Goal: Task Accomplishment & Management: Manage account settings

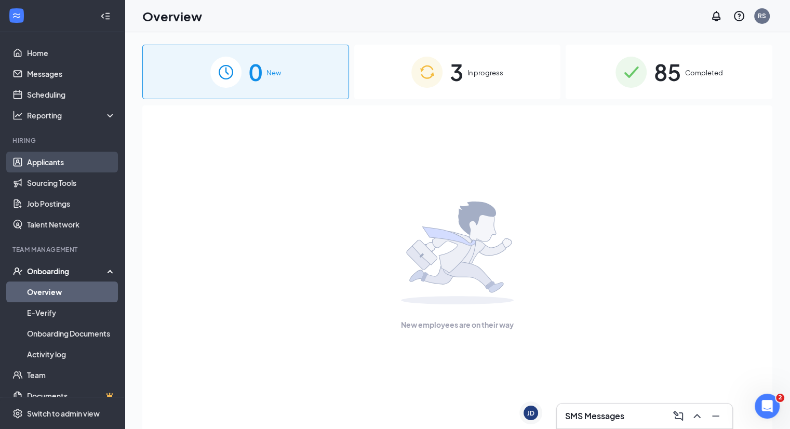
click at [94, 159] on link "Applicants" at bounding box center [71, 162] width 89 height 21
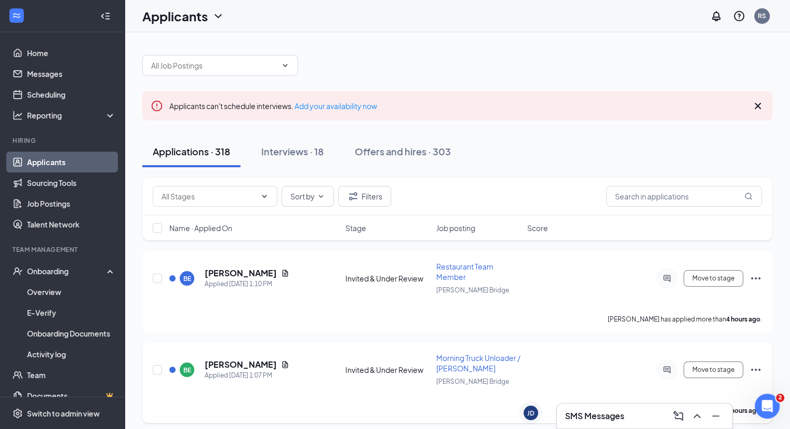
scroll to position [37, 0]
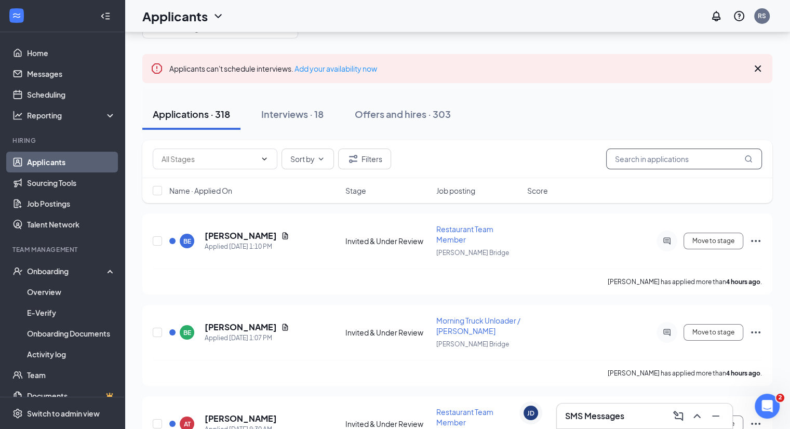
click at [632, 160] on input "text" at bounding box center [684, 158] width 156 height 21
click at [318, 103] on button "Interviews · 18" at bounding box center [292, 114] width 83 height 31
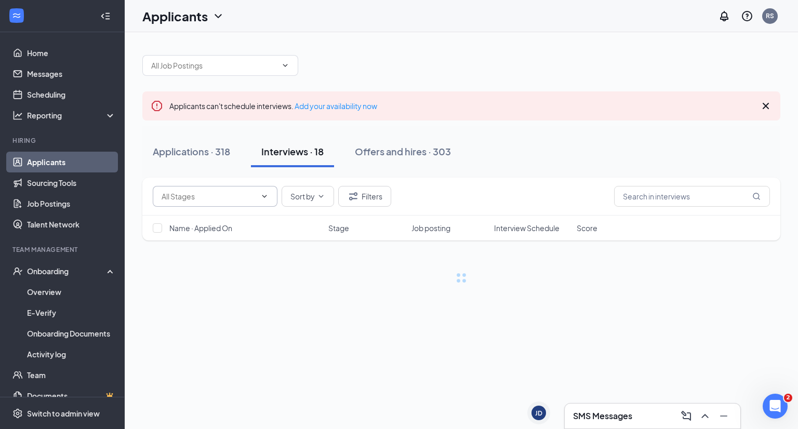
click at [218, 202] on span at bounding box center [215, 196] width 125 height 21
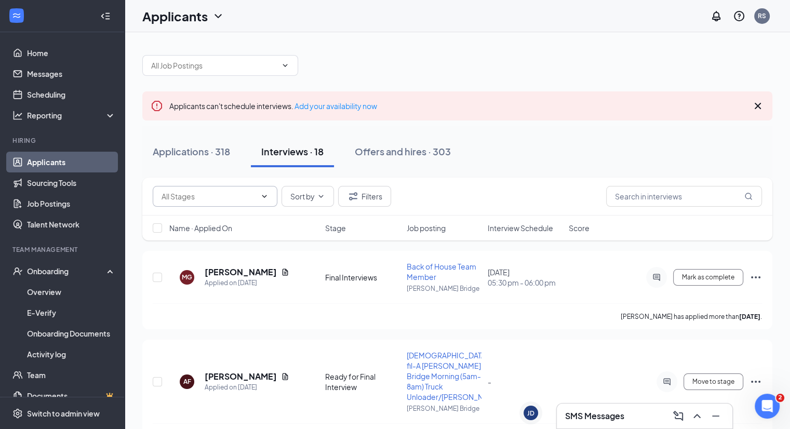
click at [213, 197] on input "text" at bounding box center [208, 196] width 94 height 11
click at [208, 214] on div "Final Interviews (4)" at bounding box center [199, 215] width 61 height 11
type input "Final Interviews (4)"
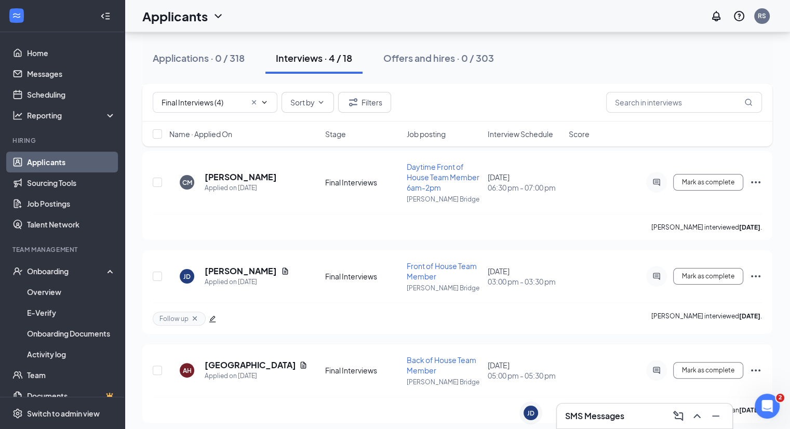
scroll to position [194, 0]
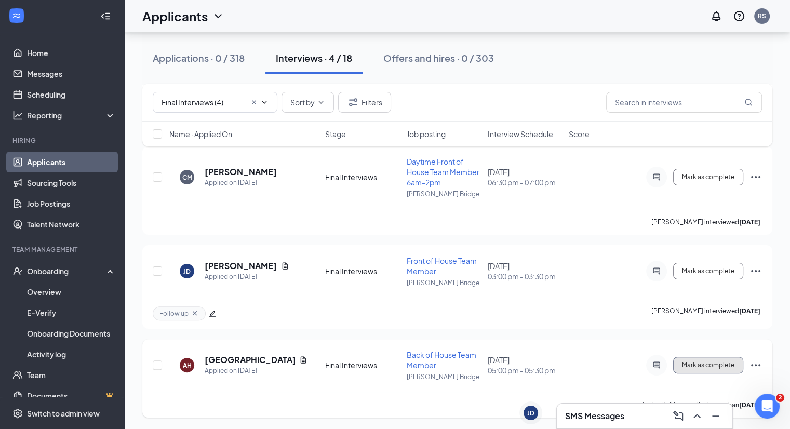
click at [700, 364] on span "Mark as complete" at bounding box center [708, 364] width 52 height 7
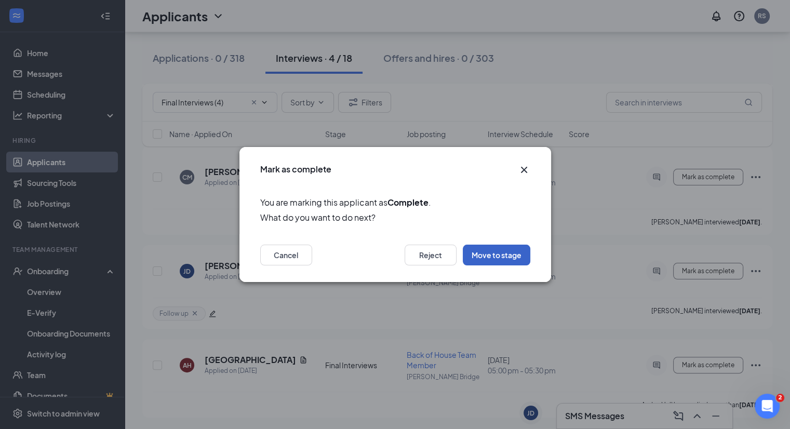
click at [478, 251] on button "Move to stage" at bounding box center [496, 255] width 67 height 21
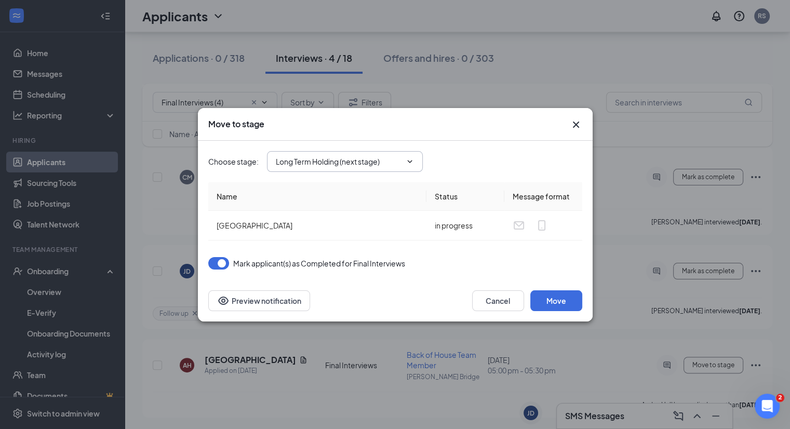
click at [318, 168] on span "Long Term Holding (next stage)" at bounding box center [345, 161] width 156 height 21
click at [321, 163] on input "Long Term Holding (next stage)" at bounding box center [339, 161] width 126 height 11
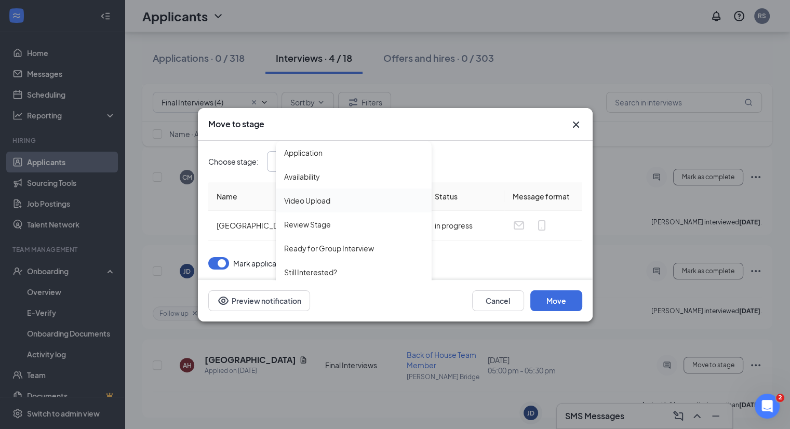
scroll to position [155, 0]
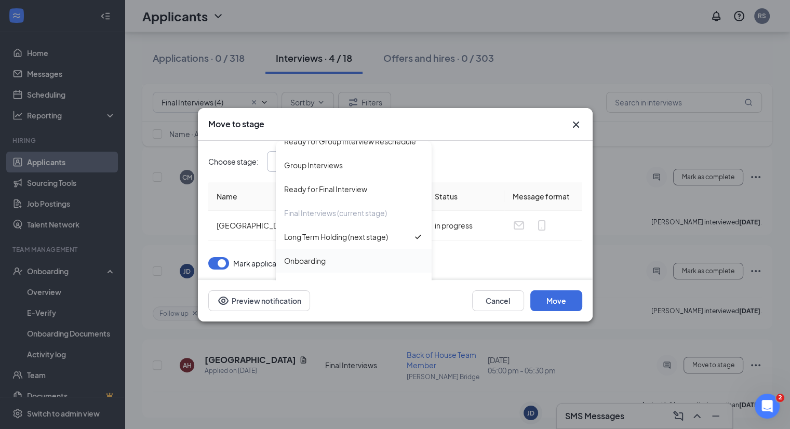
click at [328, 264] on div "Onboarding" at bounding box center [353, 260] width 139 height 11
type input "Onboarding"
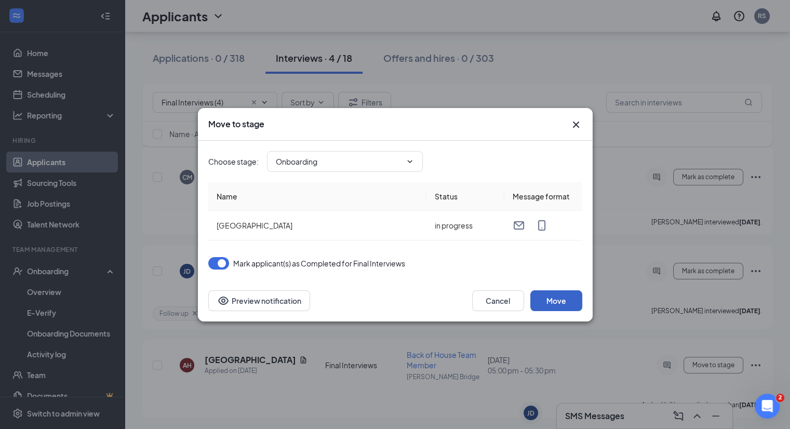
click at [560, 299] on button "Move" at bounding box center [556, 300] width 52 height 21
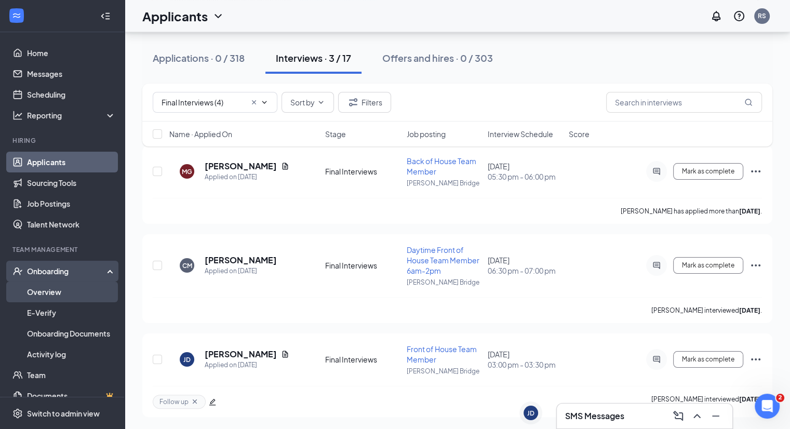
click at [77, 285] on link "Overview" at bounding box center [71, 291] width 89 height 21
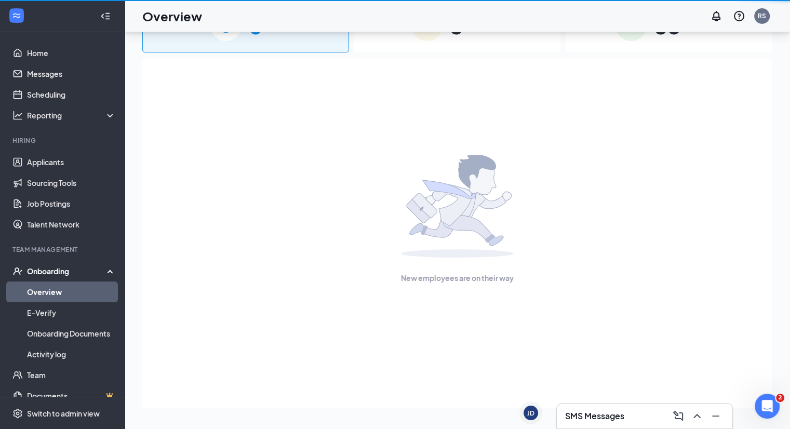
scroll to position [46, 0]
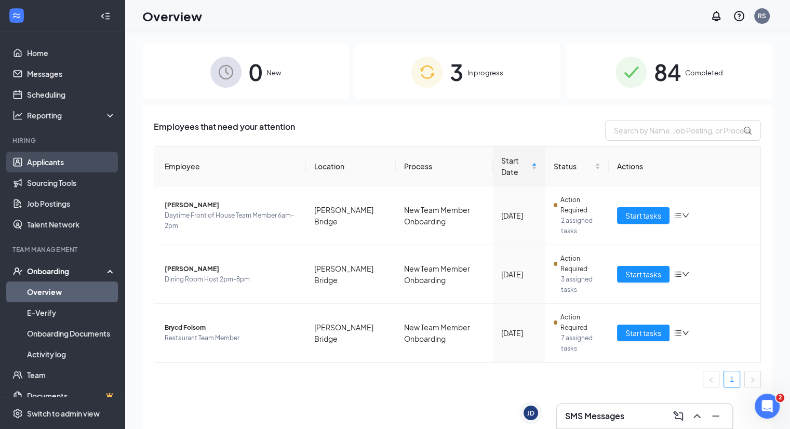
click at [58, 160] on link "Applicants" at bounding box center [71, 162] width 89 height 21
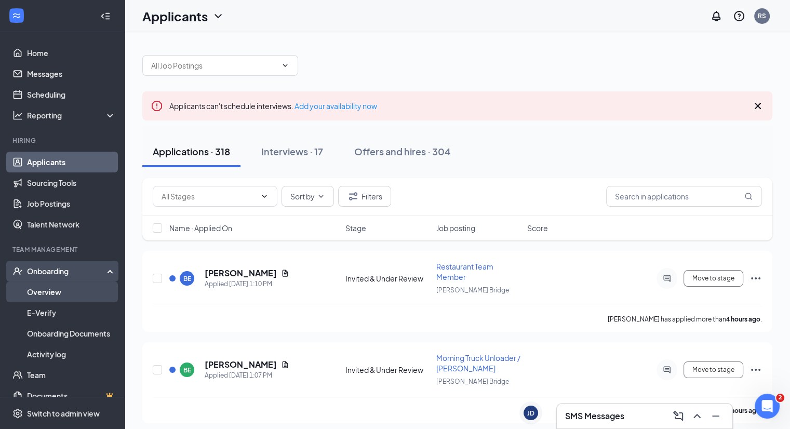
click at [69, 293] on link "Overview" at bounding box center [71, 291] width 89 height 21
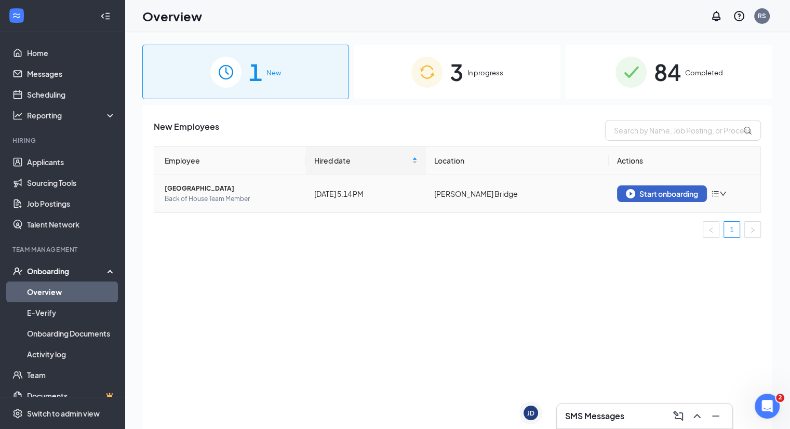
click at [631, 194] on img "button" at bounding box center [630, 193] width 9 height 9
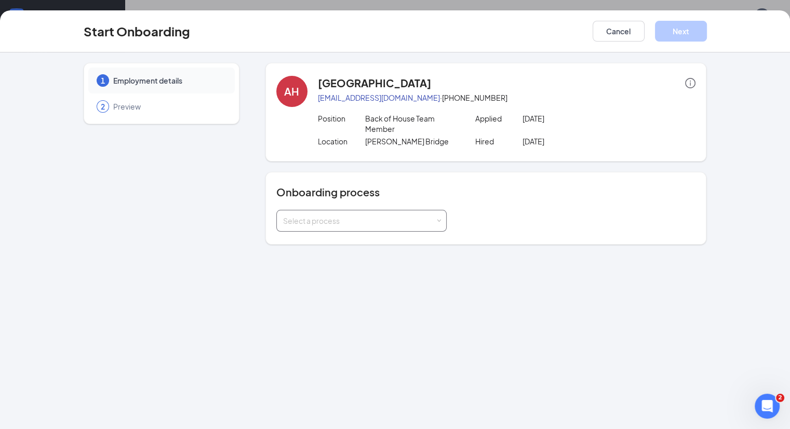
click at [391, 210] on div "Select a process" at bounding box center [361, 220] width 157 height 21
click at [339, 240] on div "1 Employment details 2 Preview [GEOGRAPHIC_DATA] [EMAIL_ADDRESS][DOMAIN_NAME] ·…" at bounding box center [395, 240] width 790 height 376
click at [332, 234] on div "1 Employment details 2 Preview [GEOGRAPHIC_DATA] [EMAIL_ADDRESS][DOMAIN_NAME] ·…" at bounding box center [395, 240] width 790 height 376
click at [316, 215] on div "Select a process" at bounding box center [359, 220] width 152 height 10
click at [316, 233] on span "New Team Member Onboarding" at bounding box center [308, 231] width 109 height 9
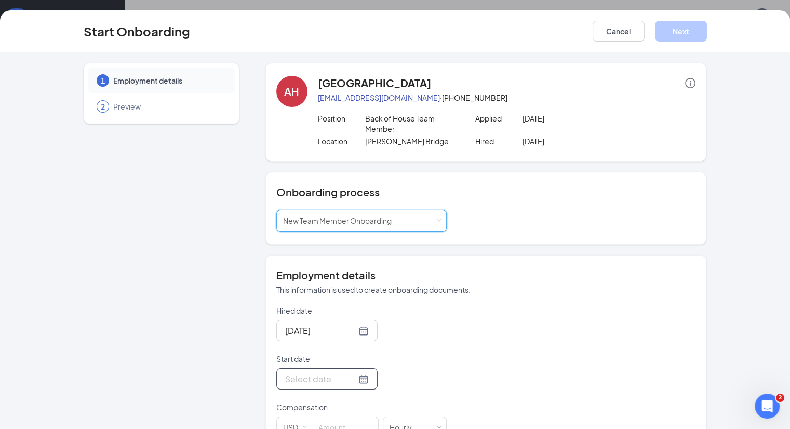
click at [325, 372] on div at bounding box center [327, 378] width 84 height 13
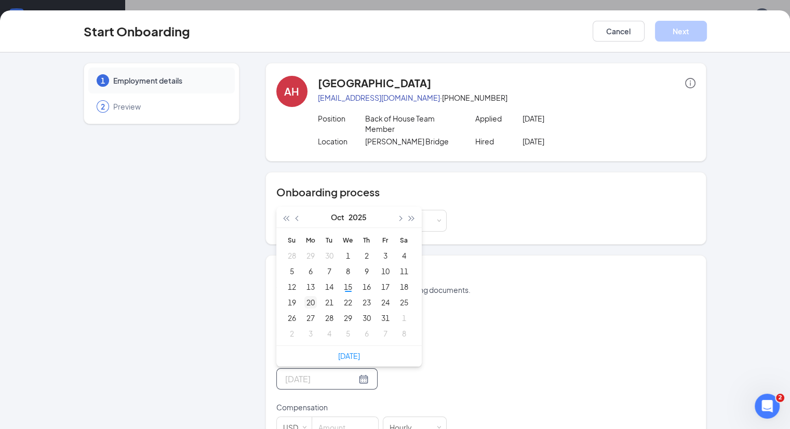
type input "[DATE]"
click at [304, 296] on div "20" at bounding box center [310, 302] width 12 height 12
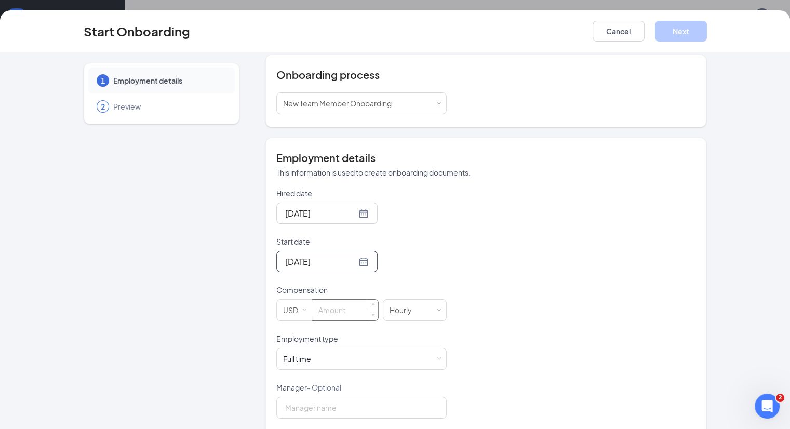
scroll to position [118, 0]
click at [317, 299] on input at bounding box center [345, 309] width 66 height 21
type input "11"
click at [299, 335] on div "Employment type" at bounding box center [361, 340] width 170 height 15
click at [283, 353] on div "Full time" at bounding box center [297, 358] width 28 height 10
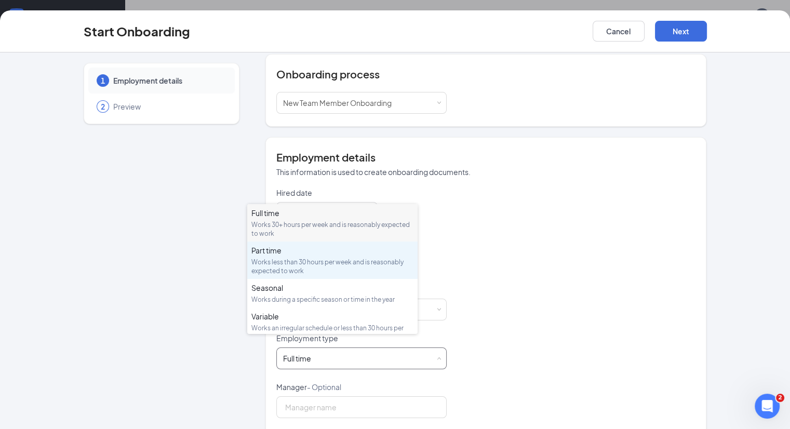
click at [276, 266] on div "Works less than 30 hours per week and is reasonably expected to work" at bounding box center [332, 267] width 162 height 18
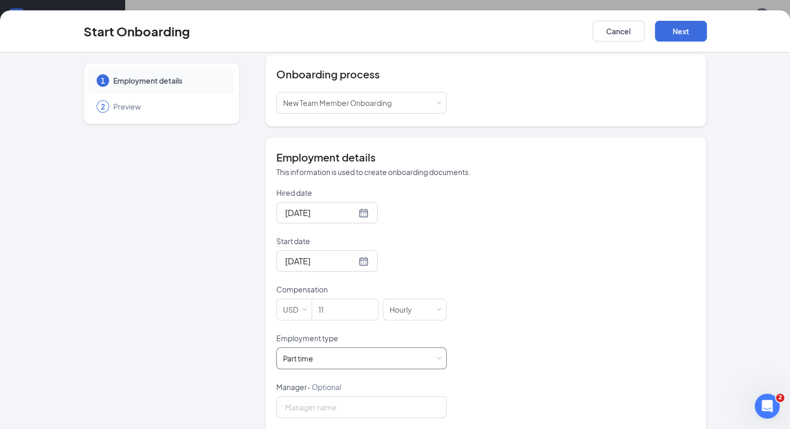
scroll to position [228, 0]
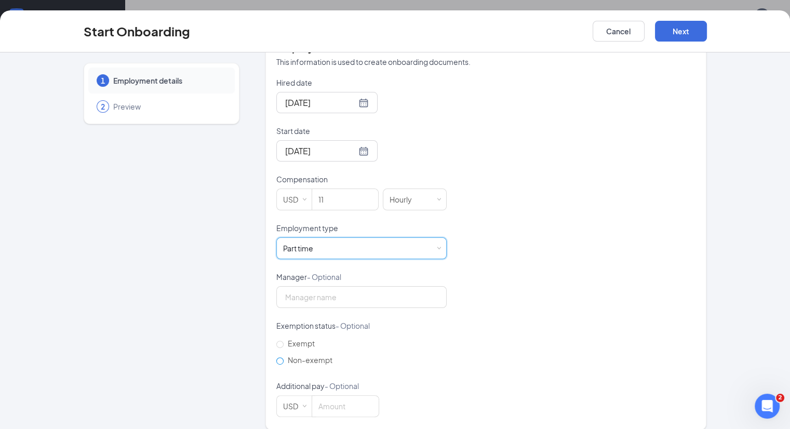
click at [283, 355] on span "Non-exempt" at bounding box center [309, 359] width 53 height 9
click at [278, 357] on input "Non-exempt" at bounding box center [279, 360] width 7 height 7
radio input "true"
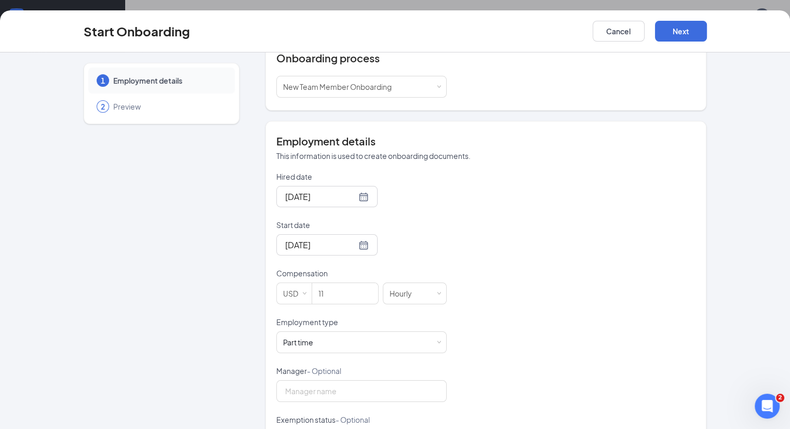
scroll to position [0, 0]
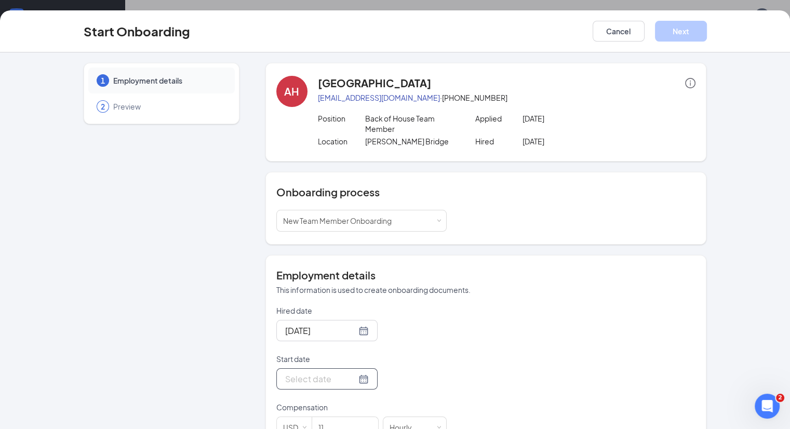
click at [324, 372] on div at bounding box center [327, 378] width 84 height 13
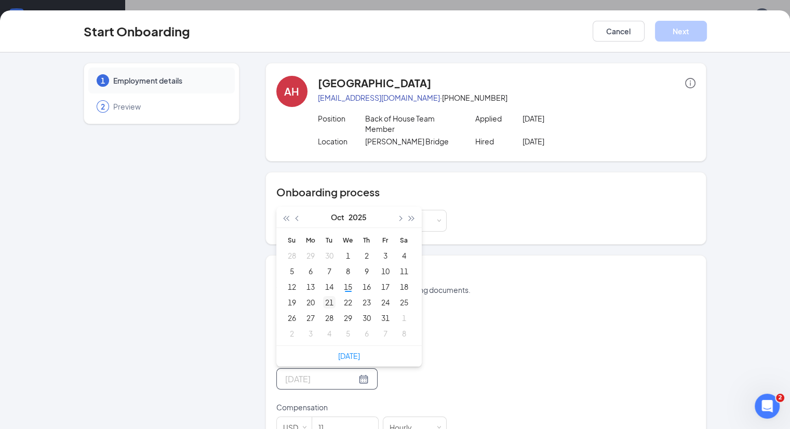
type input "[DATE]"
click at [323, 296] on div "21" at bounding box center [329, 302] width 12 height 12
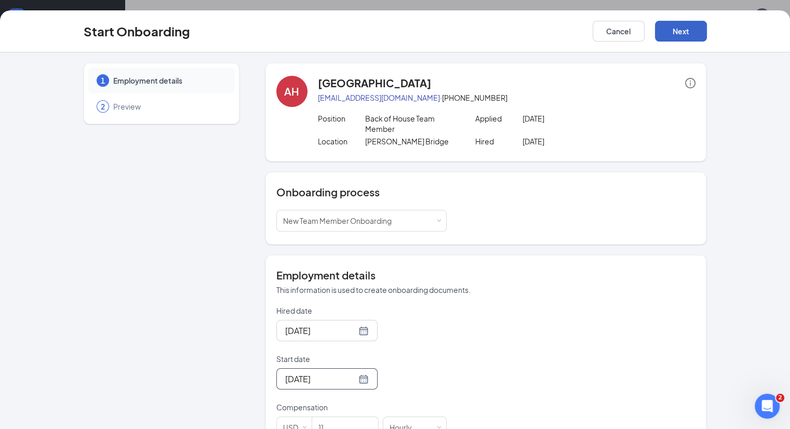
click at [707, 24] on button "Next" at bounding box center [681, 31] width 52 height 21
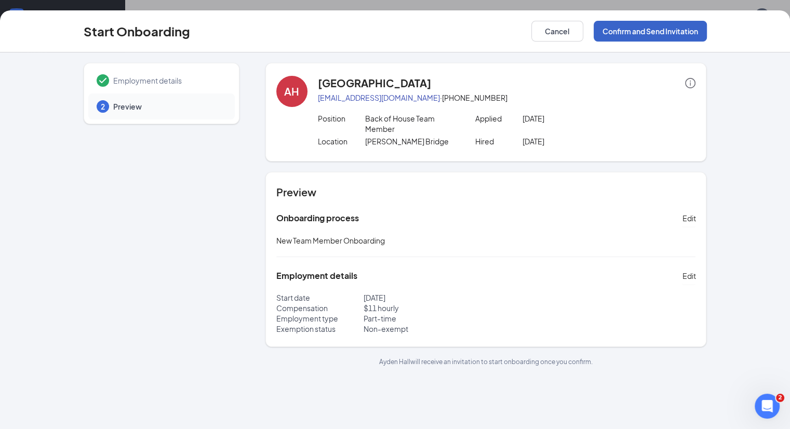
click at [707, 31] on button "Confirm and Send Invitation" at bounding box center [649, 31] width 113 height 21
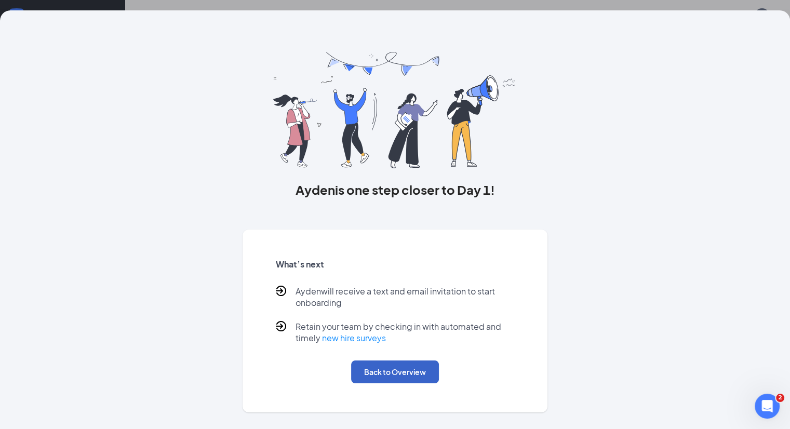
click at [407, 383] on button "Back to Overview" at bounding box center [395, 371] width 88 height 23
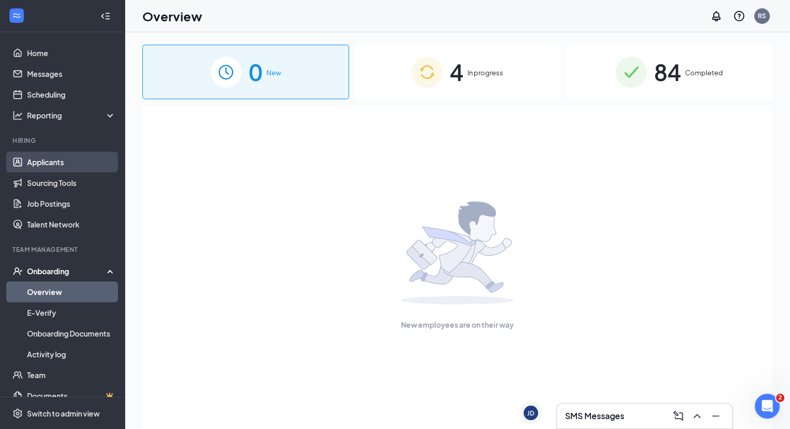
click at [76, 171] on link "Applicants" at bounding box center [71, 162] width 89 height 21
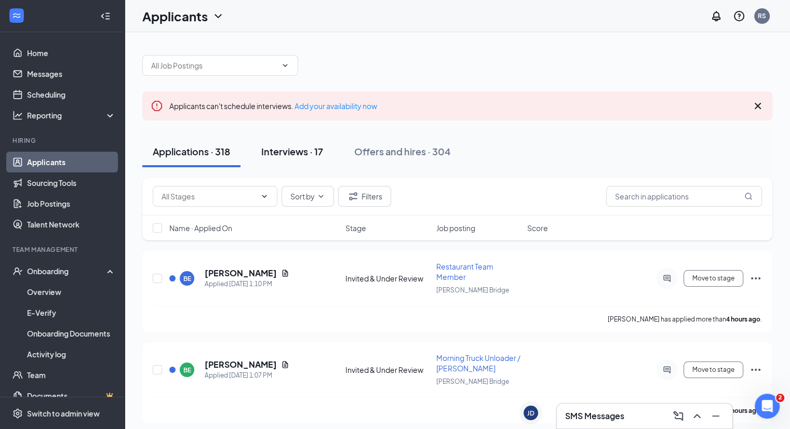
click at [274, 143] on button "Interviews · 17" at bounding box center [292, 151] width 83 height 31
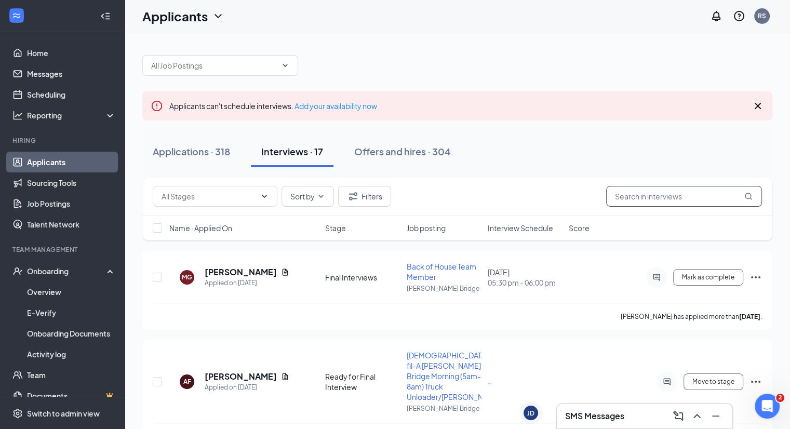
click at [648, 199] on input "text" at bounding box center [684, 196] width 156 height 21
type input "tea"
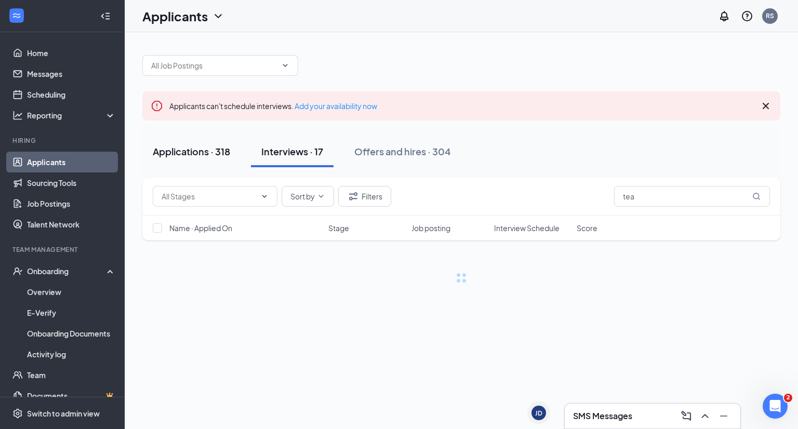
click at [211, 150] on div "Applications · 318" at bounding box center [191, 151] width 77 height 13
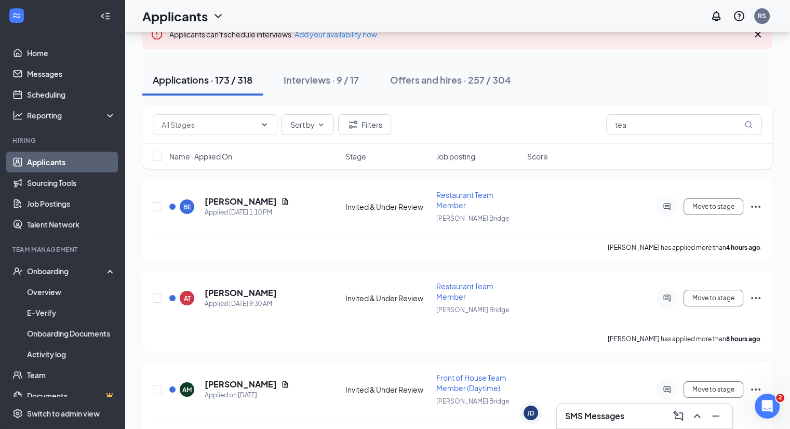
scroll to position [78, 0]
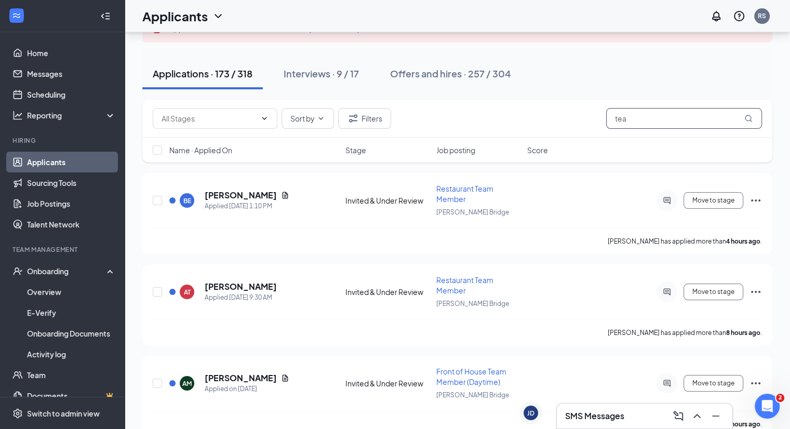
drag, startPoint x: 625, startPoint y: 123, endPoint x: 561, endPoint y: 105, distance: 65.8
click at [561, 105] on div "Sort by Filters tea" at bounding box center [457, 119] width 630 height 38
type input "[PERSON_NAME]"
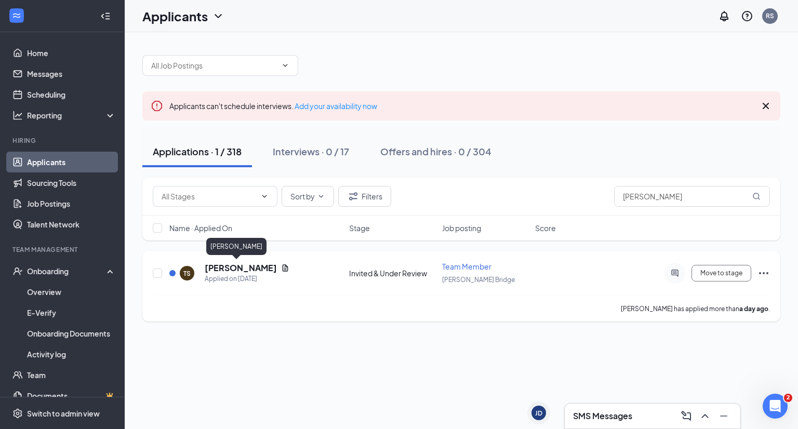
click at [218, 264] on h5 "[PERSON_NAME]" at bounding box center [241, 267] width 72 height 11
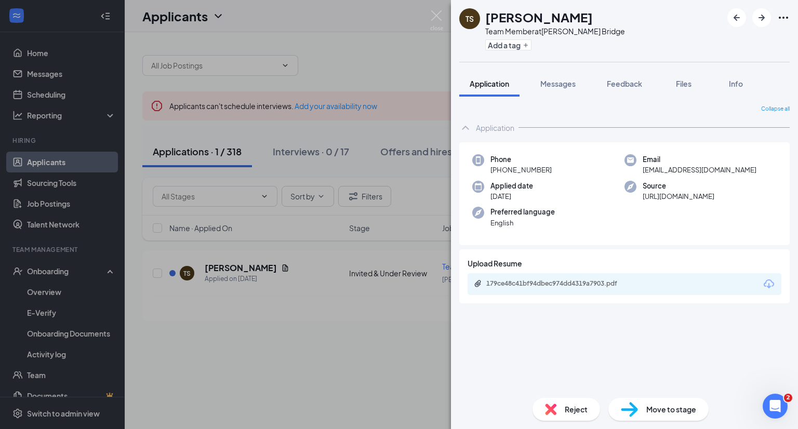
click at [630, 406] on img at bounding box center [628, 409] width 17 height 15
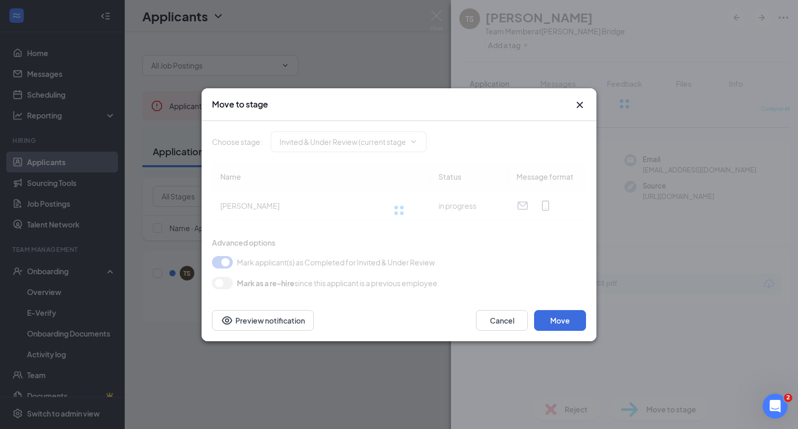
type input "Offer Letter/Onboarding (final stage)"
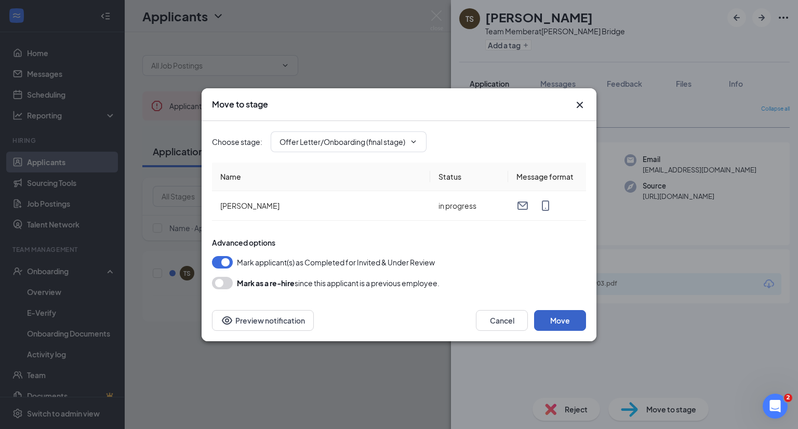
click at [549, 312] on button "Move" at bounding box center [560, 320] width 52 height 21
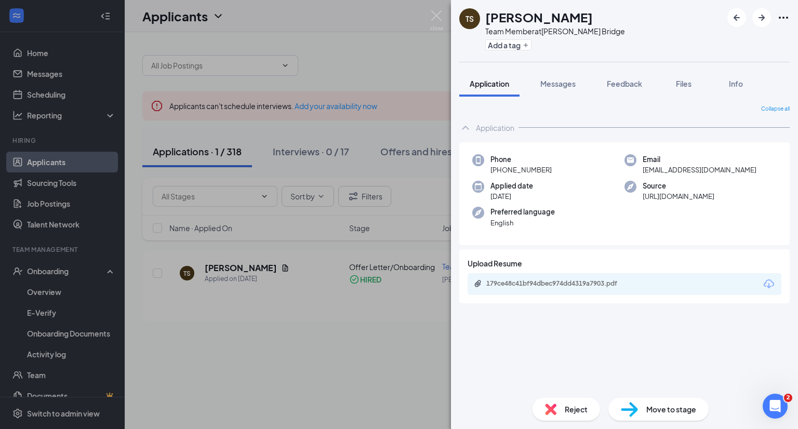
click at [342, 335] on div "TS [PERSON_NAME] Team Member at [PERSON_NAME] Bridge Add a tag Application Mess…" at bounding box center [399, 214] width 798 height 429
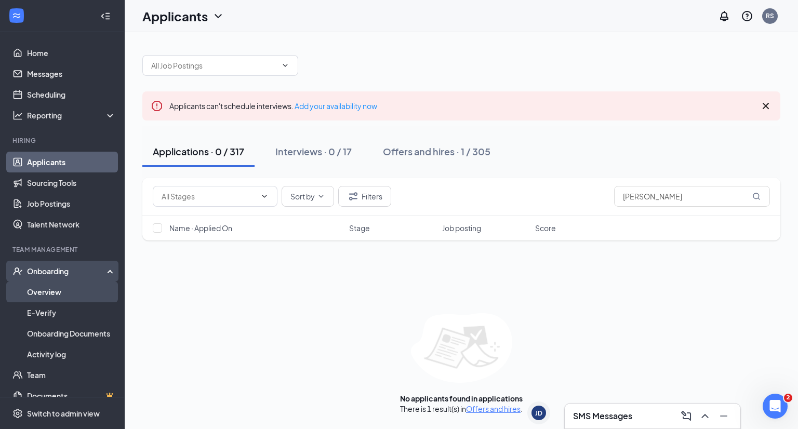
click at [78, 289] on link "Overview" at bounding box center [71, 291] width 89 height 21
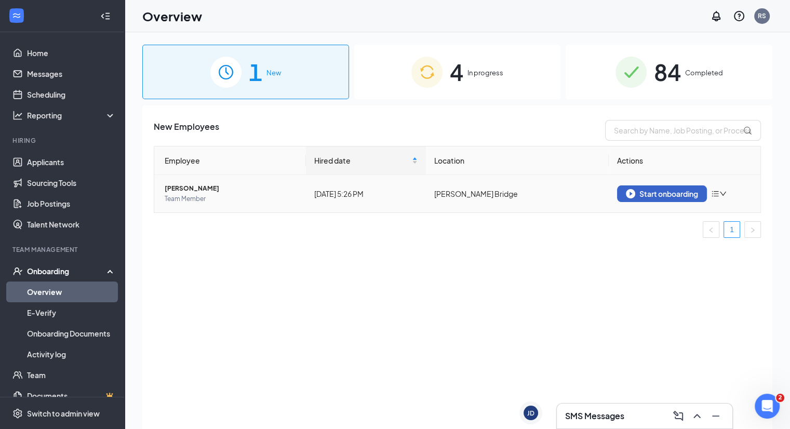
click at [640, 190] on div "Start onboarding" at bounding box center [662, 193] width 72 height 9
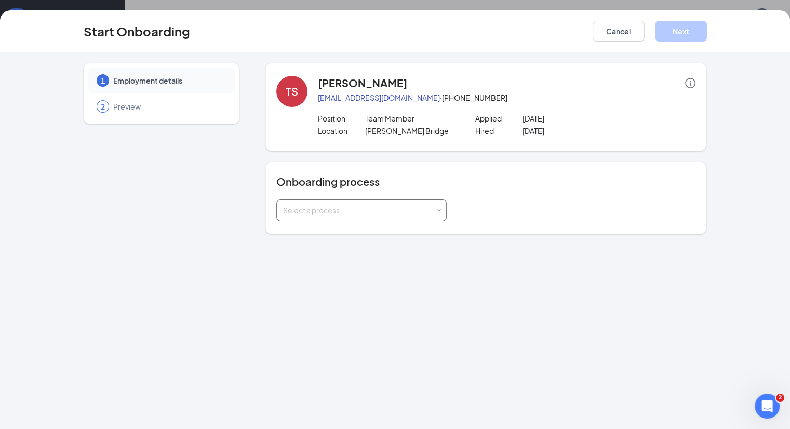
click at [349, 212] on div "Select a process" at bounding box center [359, 210] width 152 height 10
click at [318, 233] on span "New Team Member Onboarding" at bounding box center [308, 231] width 109 height 9
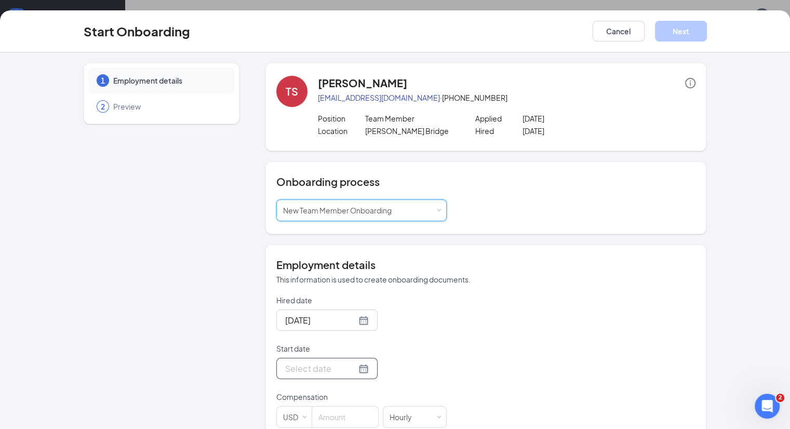
click at [324, 367] on div at bounding box center [327, 368] width 84 height 13
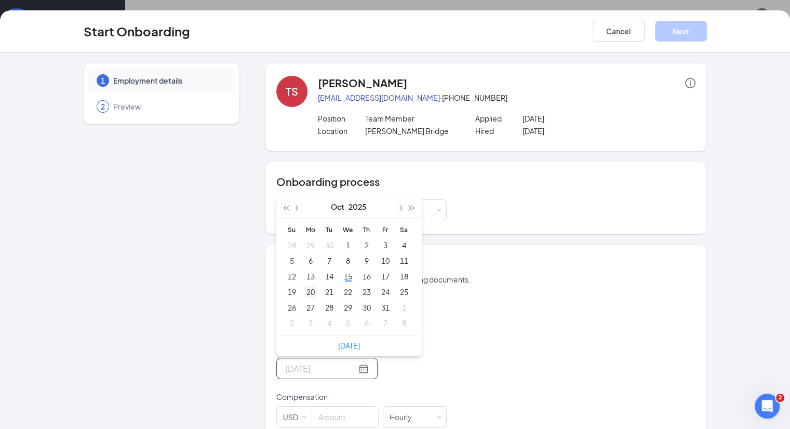
type input "[DATE]"
click at [304, 288] on div "20" at bounding box center [310, 292] width 12 height 12
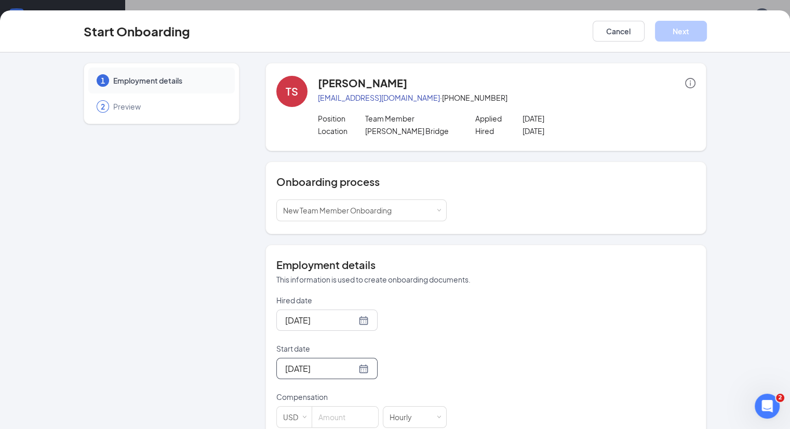
scroll to position [22, 0]
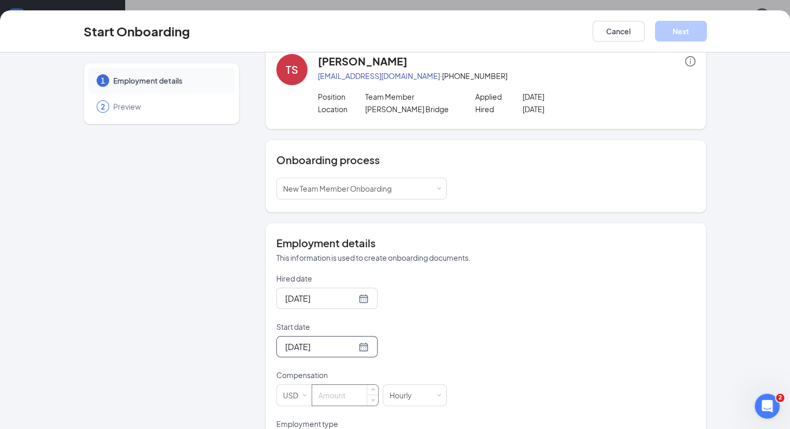
click at [314, 387] on input at bounding box center [345, 395] width 66 height 21
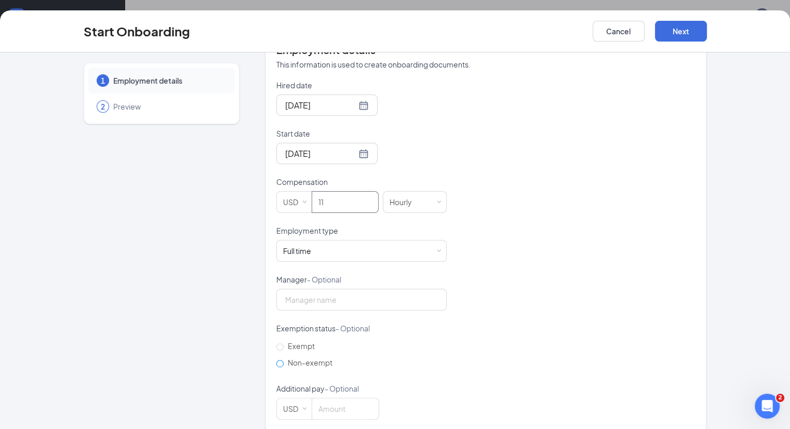
type input "11"
click at [289, 364] on span "Non-exempt" at bounding box center [309, 362] width 53 height 9
click at [283, 364] on input "Non-exempt" at bounding box center [279, 363] width 7 height 7
radio input "true"
click at [310, 242] on div "Full time Works 30+ hours per week and is reasonably expected to work" at bounding box center [361, 250] width 157 height 21
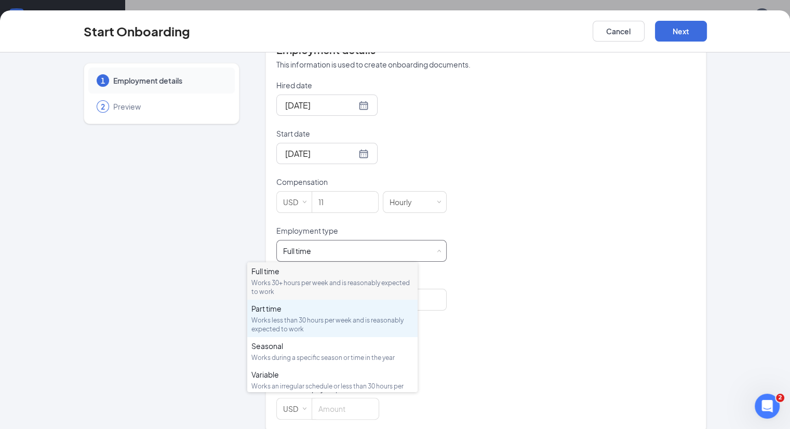
click at [297, 319] on div "Works less than 30 hours per week and is reasonably expected to work" at bounding box center [332, 325] width 162 height 18
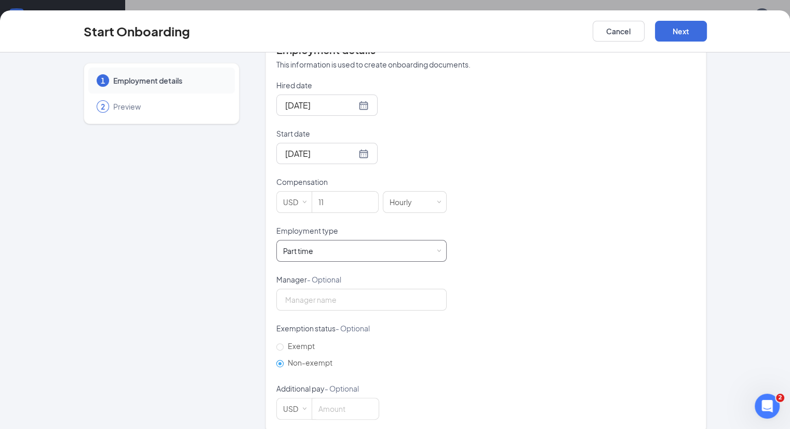
scroll to position [228, 0]
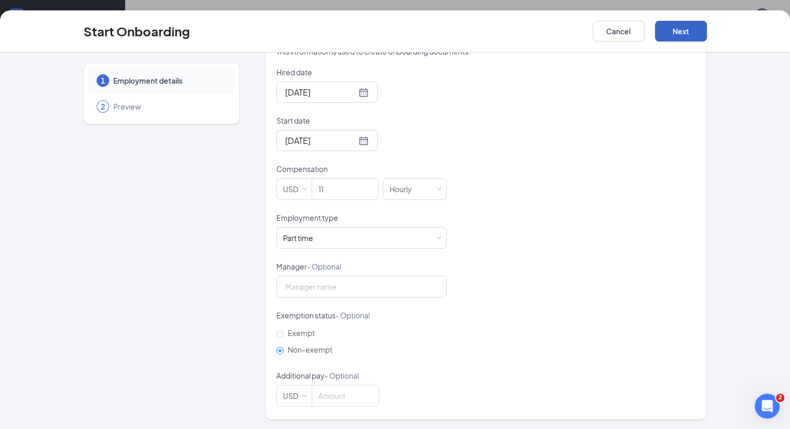
click at [707, 36] on button "Next" at bounding box center [681, 31] width 52 height 21
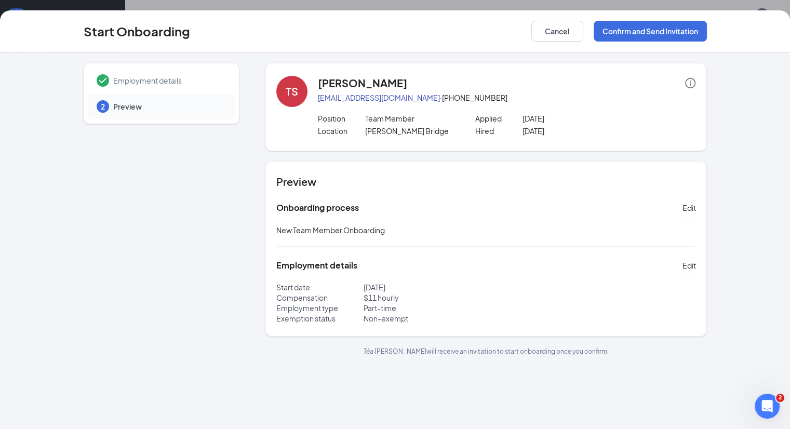
scroll to position [0, 0]
click at [671, 34] on button "Confirm and Send Invitation" at bounding box center [649, 31] width 113 height 21
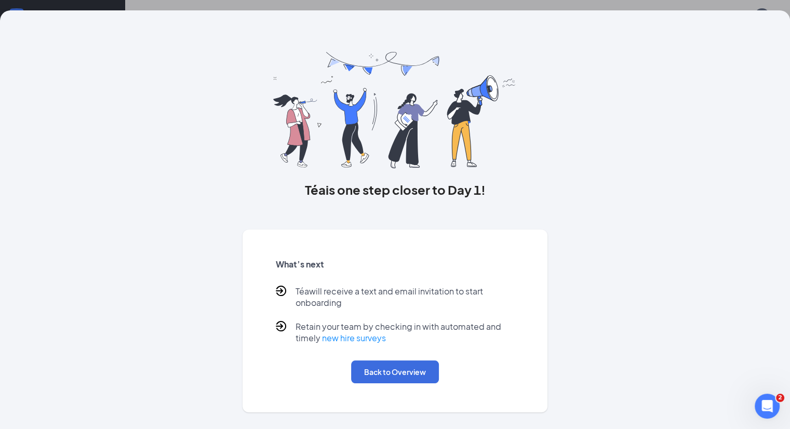
click at [400, 396] on div "What’s next Téa will receive a text and email invitation to start onboarding Re…" at bounding box center [394, 321] width 263 height 150
click at [415, 381] on button "Back to Overview" at bounding box center [395, 371] width 88 height 23
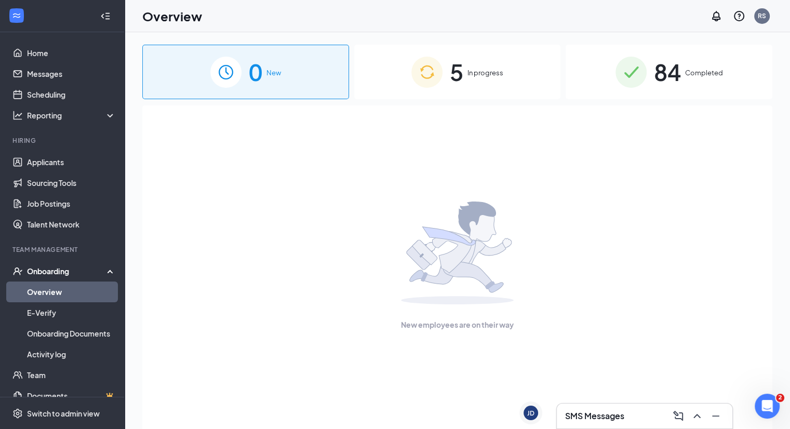
click at [324, 193] on div "New employees are on their way" at bounding box center [457, 265] width 607 height 321
click at [418, 51] on div "5 In progress" at bounding box center [457, 72] width 207 height 55
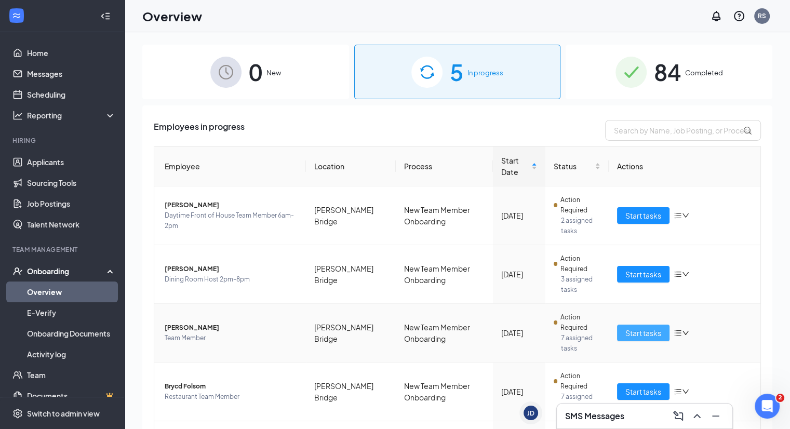
click at [625, 334] on span "Start tasks" at bounding box center [643, 332] width 36 height 11
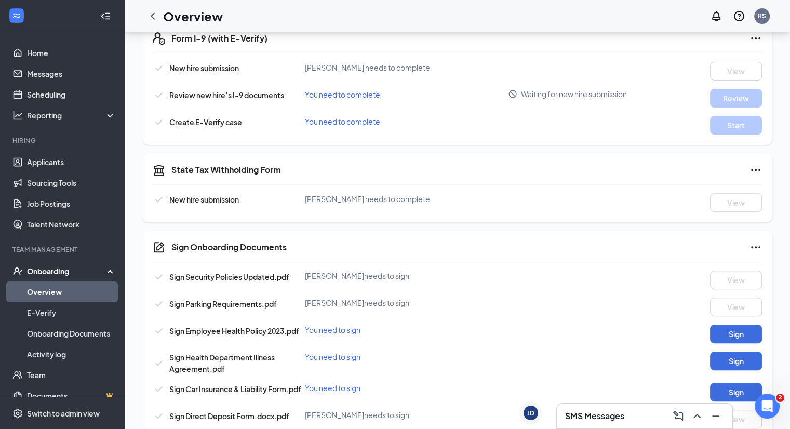
scroll to position [415, 0]
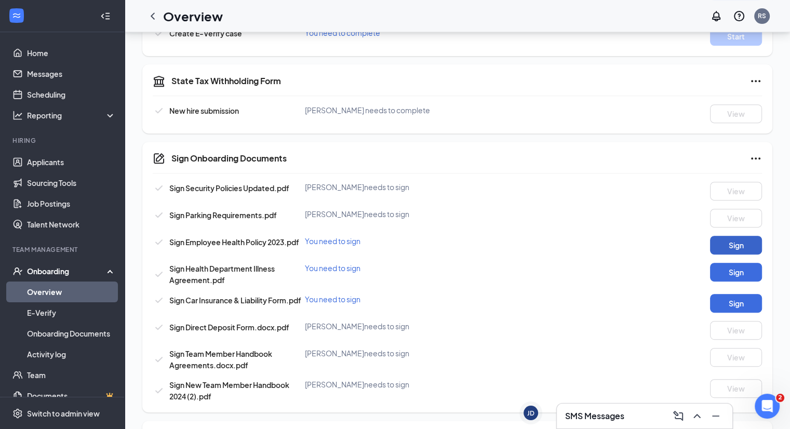
click at [720, 253] on button "Sign" at bounding box center [736, 245] width 52 height 19
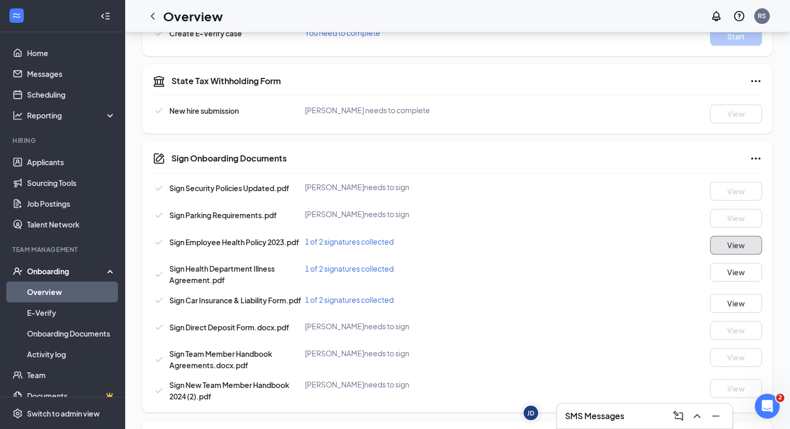
scroll to position [569, 0]
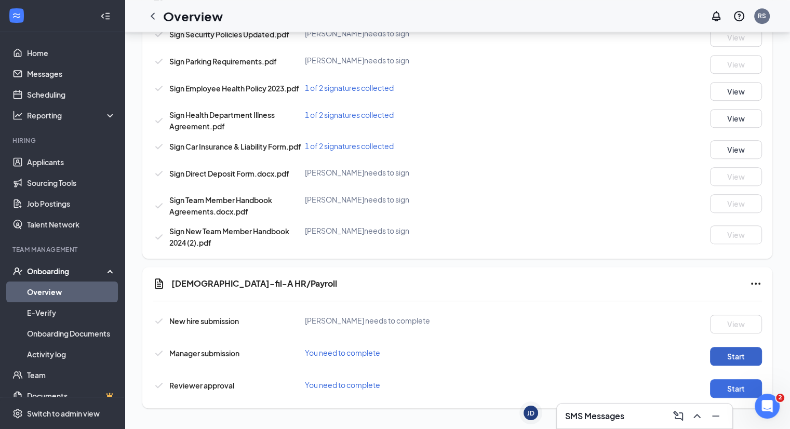
click at [710, 360] on button "Start" at bounding box center [736, 356] width 52 height 19
click at [733, 381] on button "Start" at bounding box center [736, 388] width 52 height 19
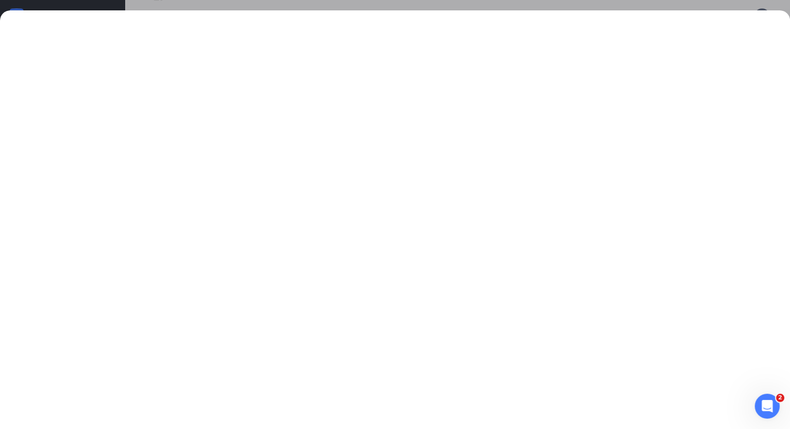
click at [370, 3] on div at bounding box center [395, 214] width 790 height 429
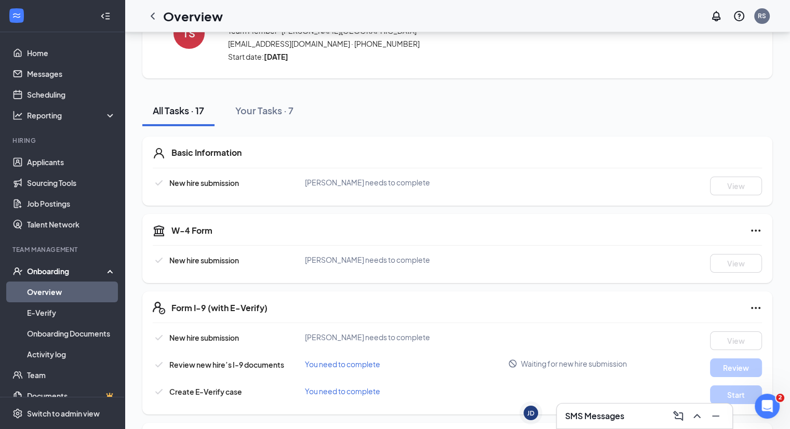
scroll to position [50, 0]
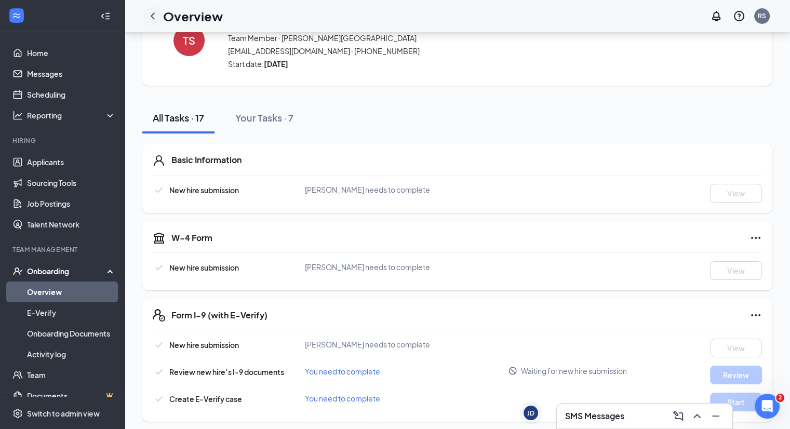
click at [151, 11] on icon "ChevronLeft" at bounding box center [152, 16] width 12 height 12
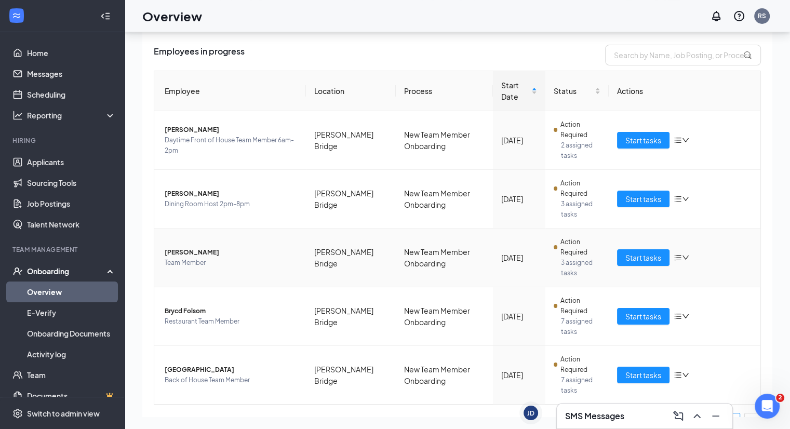
scroll to position [52, 0]
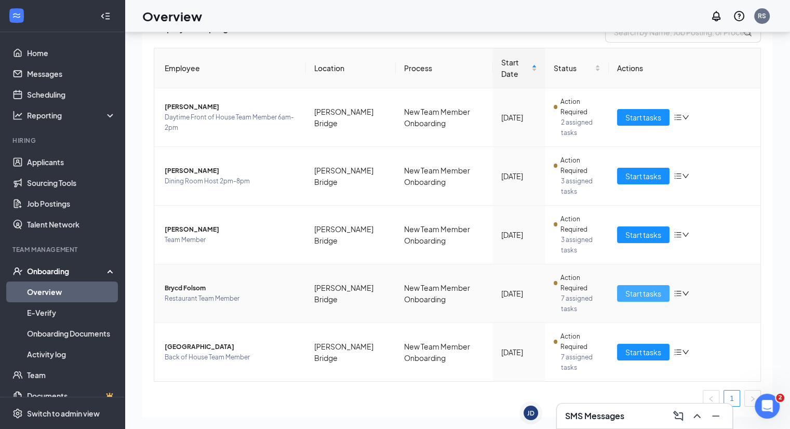
click at [625, 290] on span "Start tasks" at bounding box center [643, 293] width 36 height 11
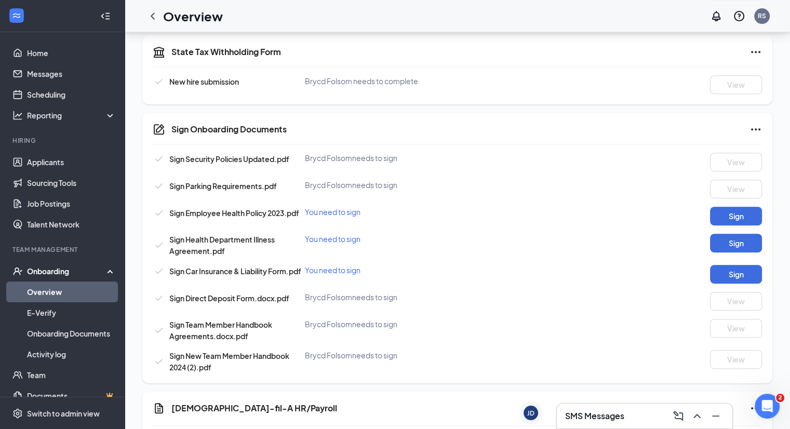
scroll to position [519, 0]
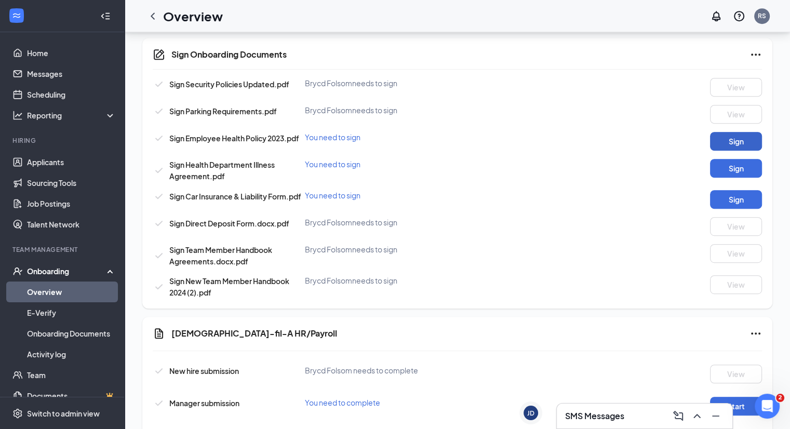
click at [718, 143] on button "Sign" at bounding box center [736, 141] width 52 height 19
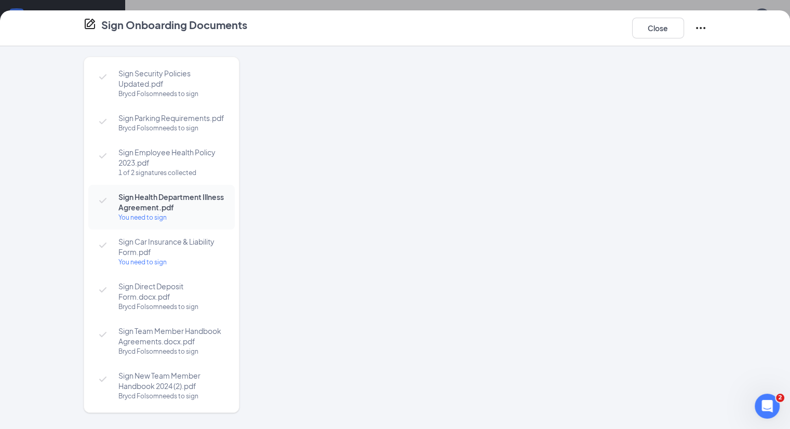
click at [494, 187] on div at bounding box center [485, 215] width 441 height 317
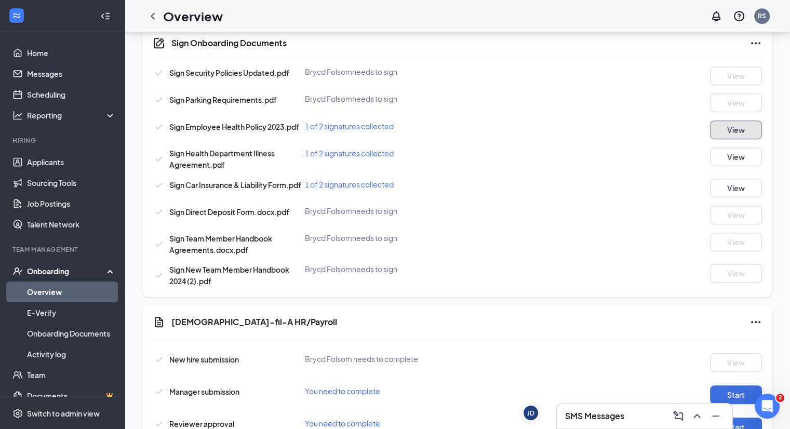
scroll to position [569, 0]
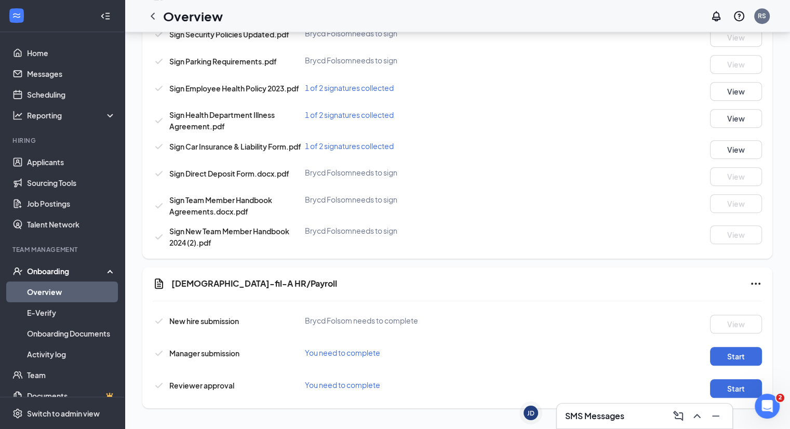
click at [719, 366] on div "New hire submission Brycd Folsom needs to complete View Manager submission You …" at bounding box center [457, 353] width 609 height 88
click at [719, 360] on button "Start" at bounding box center [736, 356] width 52 height 19
click at [717, 358] on button "Start" at bounding box center [736, 356] width 52 height 19
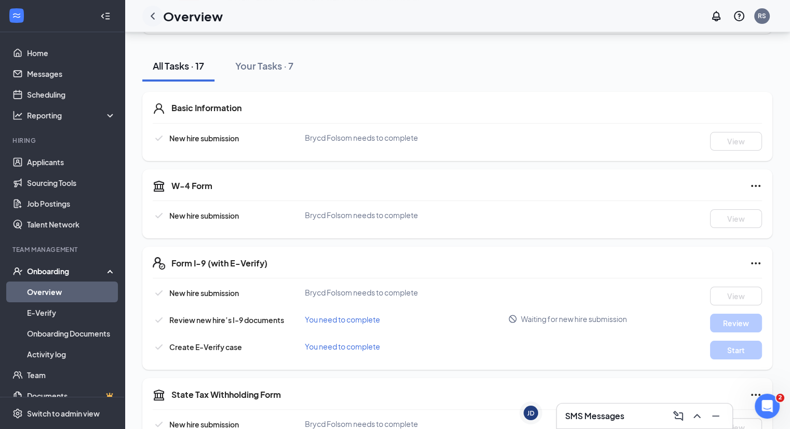
click at [158, 14] on icon "ChevronLeft" at bounding box center [152, 16] width 12 height 12
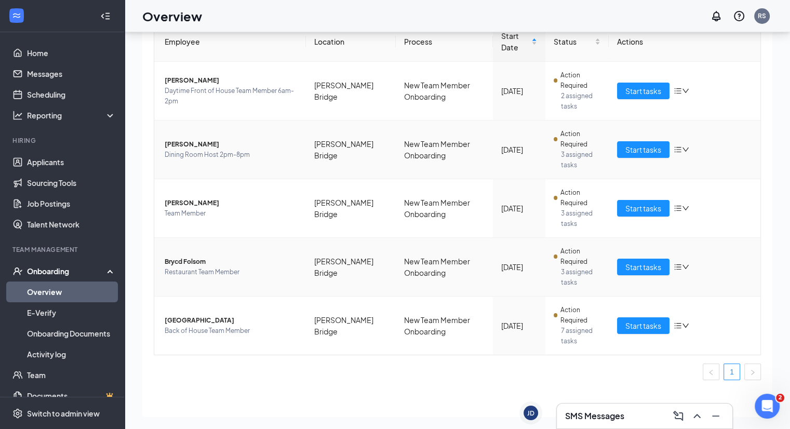
scroll to position [86, 0]
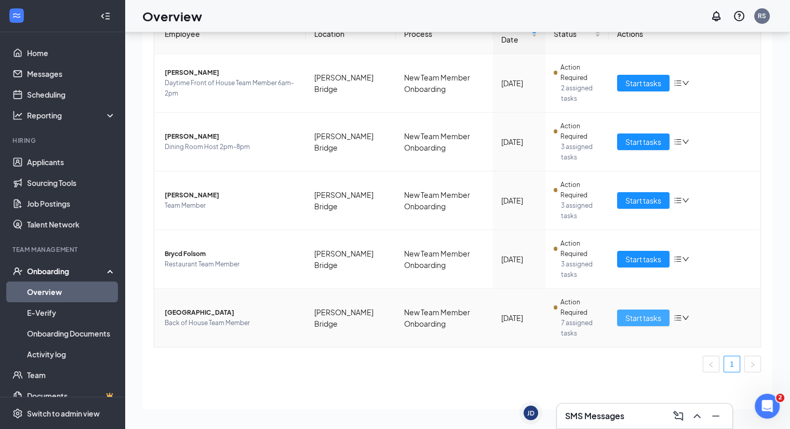
click at [643, 315] on span "Start tasks" at bounding box center [643, 317] width 36 height 11
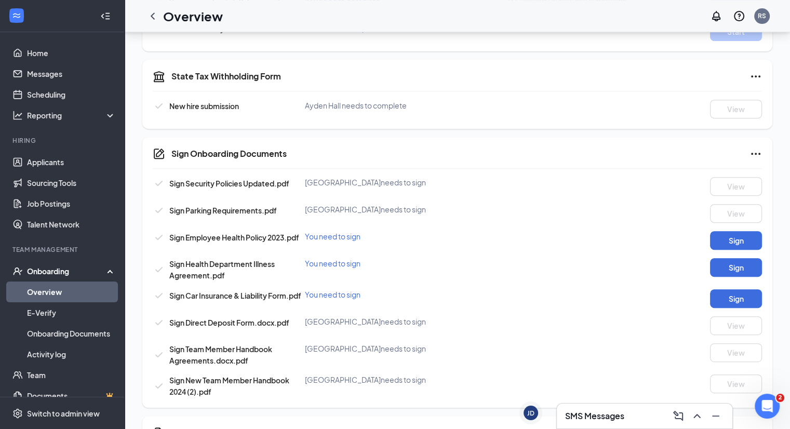
scroll to position [361, 0]
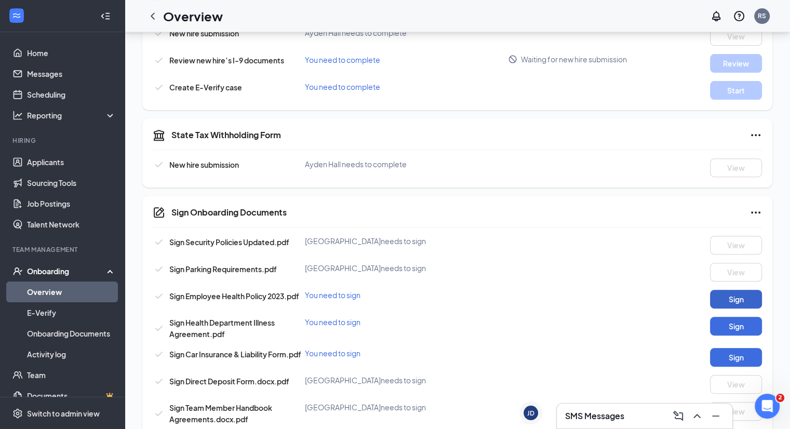
click at [741, 301] on button "Sign" at bounding box center [736, 299] width 52 height 19
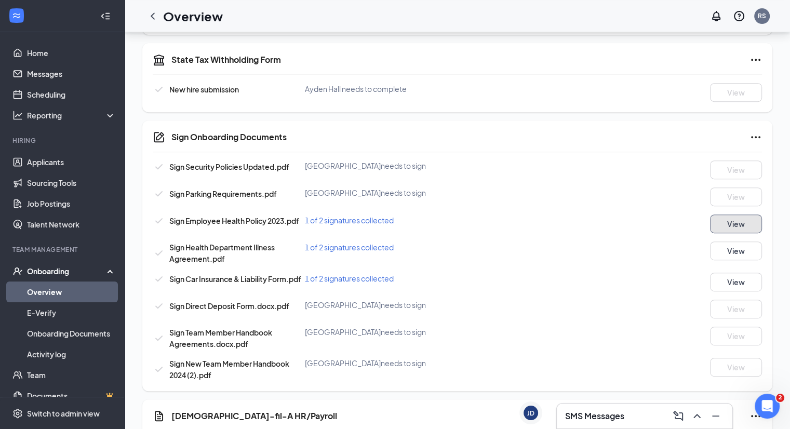
scroll to position [569, 0]
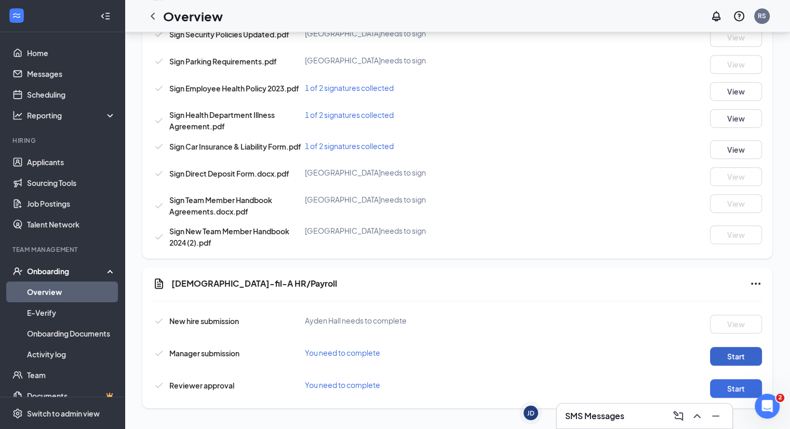
click at [730, 351] on button "Start" at bounding box center [736, 356] width 52 height 19
click at [730, 347] on button "Start" at bounding box center [736, 356] width 52 height 19
click at [716, 391] on button "Start" at bounding box center [736, 388] width 52 height 19
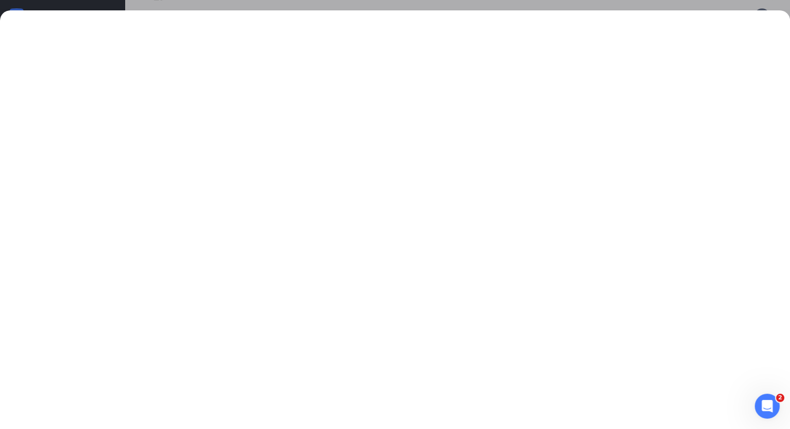
click at [357, 4] on div at bounding box center [395, 214] width 790 height 429
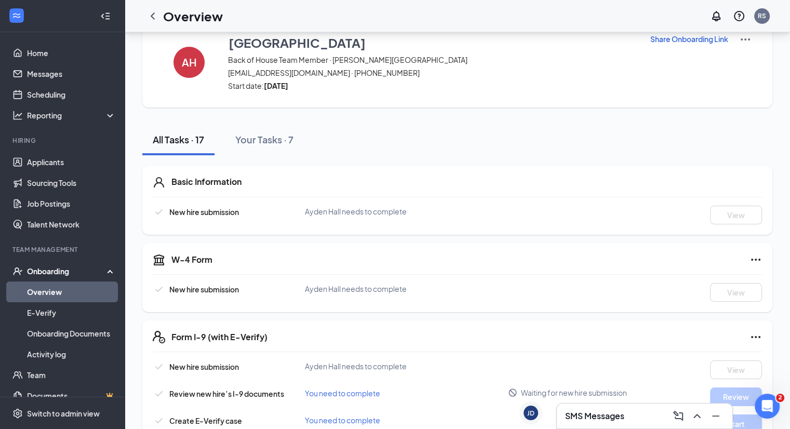
scroll to position [0, 0]
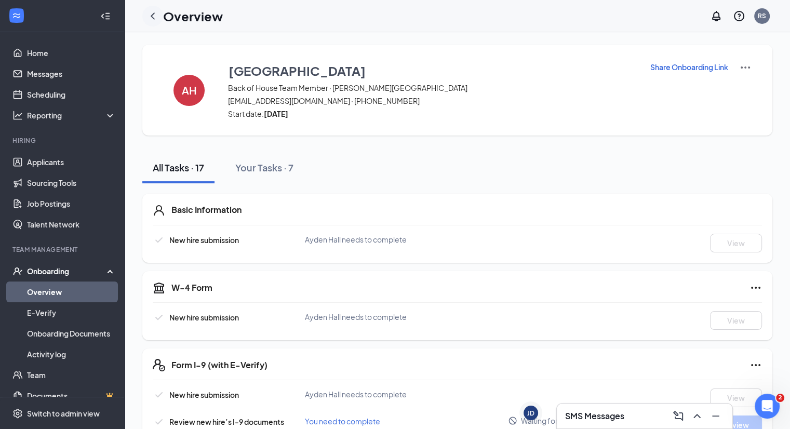
click at [153, 15] on icon "ChevronLeft" at bounding box center [153, 15] width 4 height 7
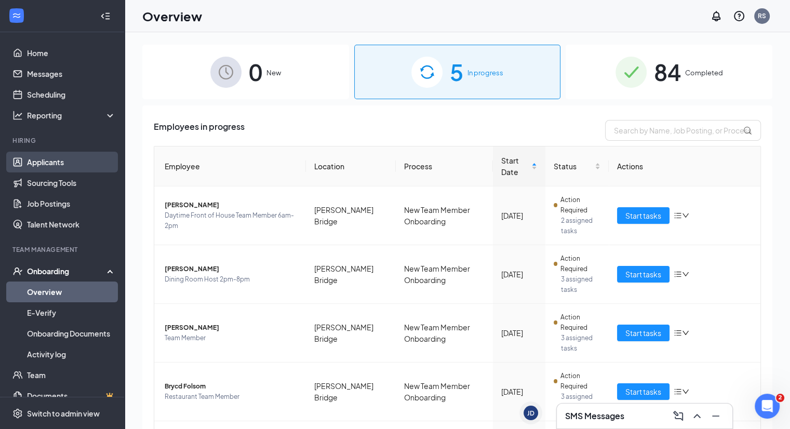
drag, startPoint x: 73, startPoint y: 167, endPoint x: 99, endPoint y: 167, distance: 26.0
click at [74, 167] on link "Applicants" at bounding box center [71, 162] width 89 height 21
